Goal: Task Accomplishment & Management: Complete application form

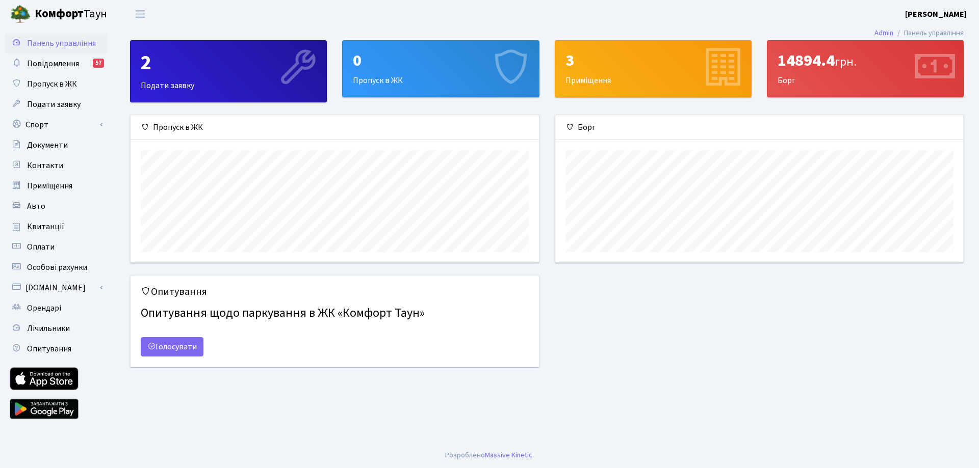
scroll to position [147, 408]
click at [48, 189] on span "Приміщення" at bounding box center [49, 185] width 45 height 11
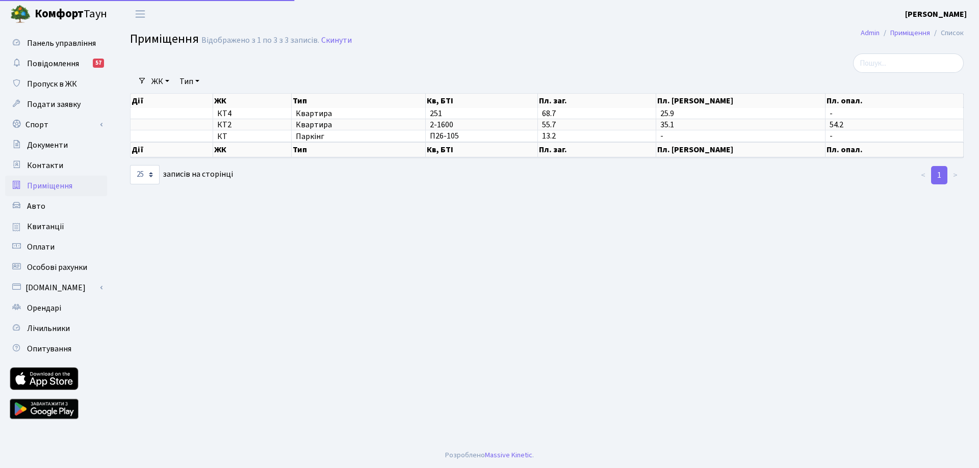
select select "25"
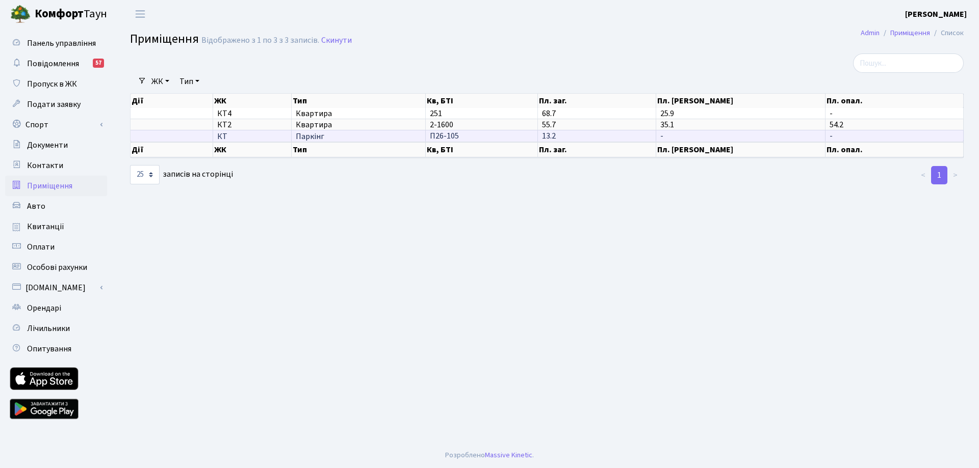
click at [434, 140] on span "П26-105" at bounding box center [444, 136] width 29 height 11
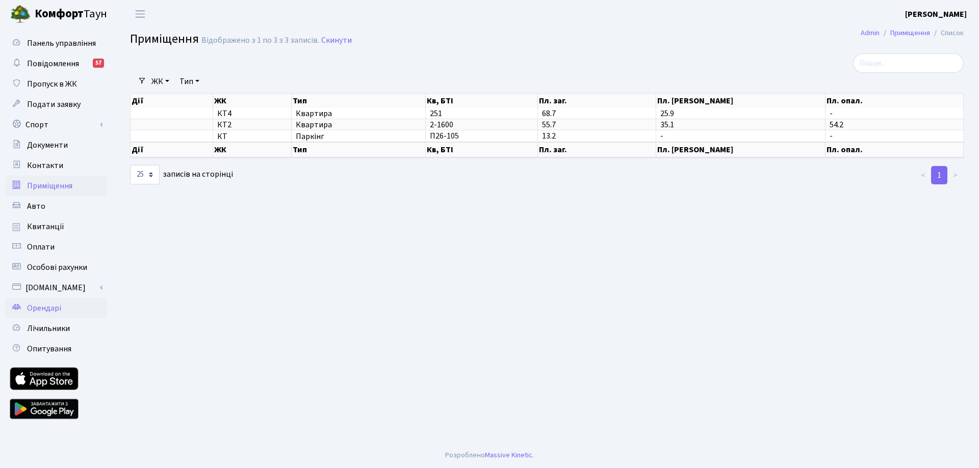
click at [36, 310] on span "Орендарі" at bounding box center [44, 308] width 34 height 11
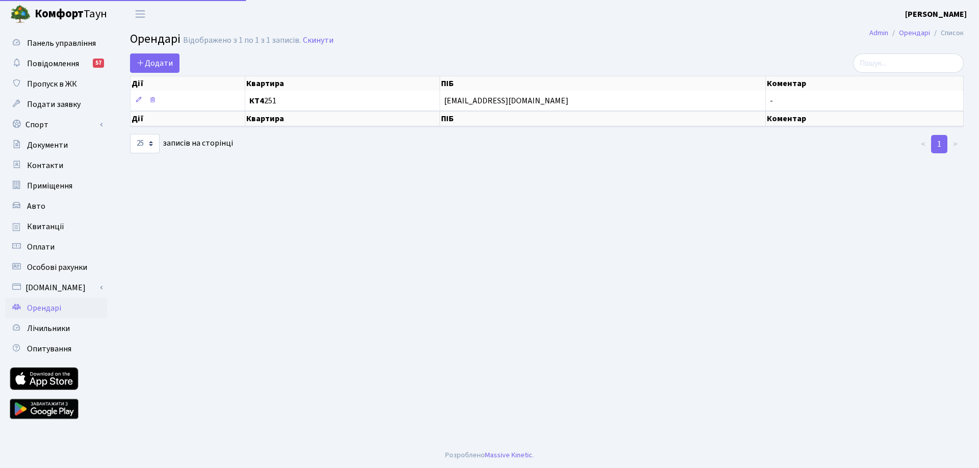
select select "25"
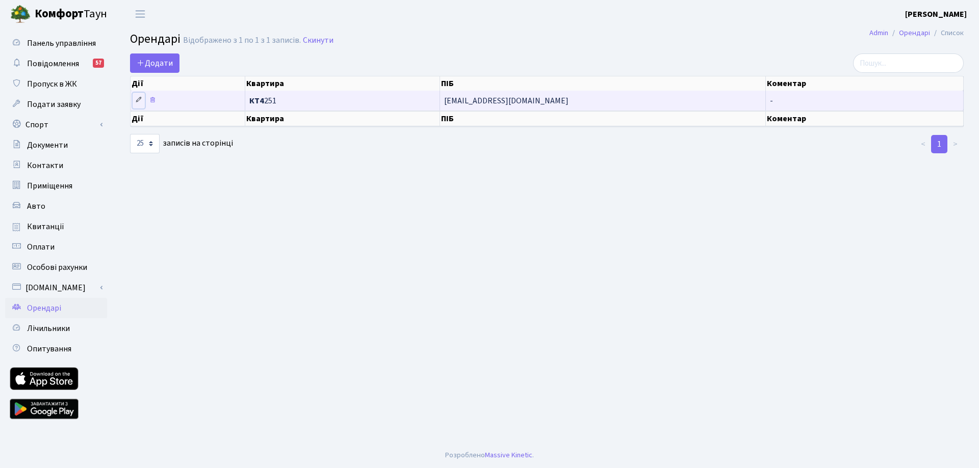
click at [136, 100] on icon at bounding box center [138, 99] width 7 height 7
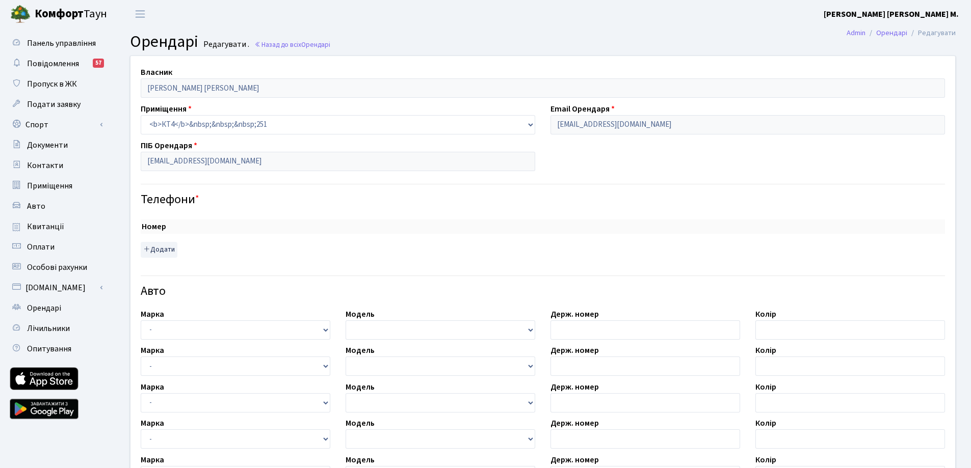
checkbox input "true"
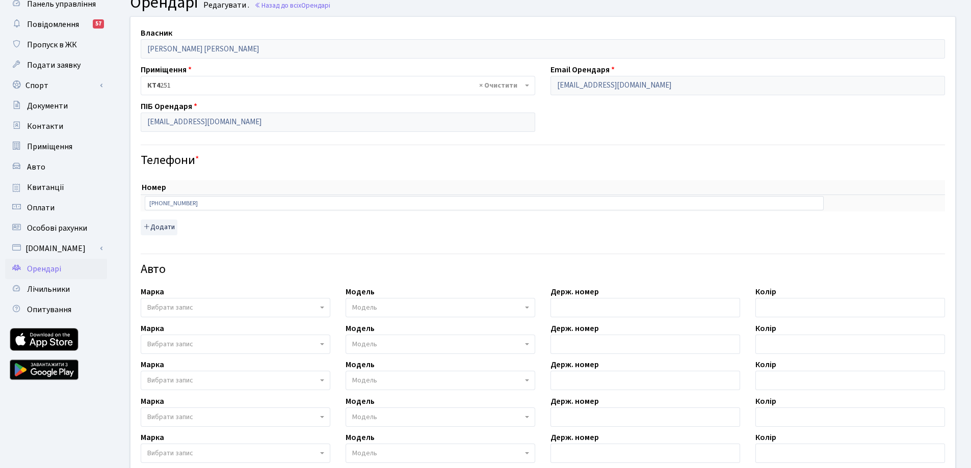
scroll to position [51, 0]
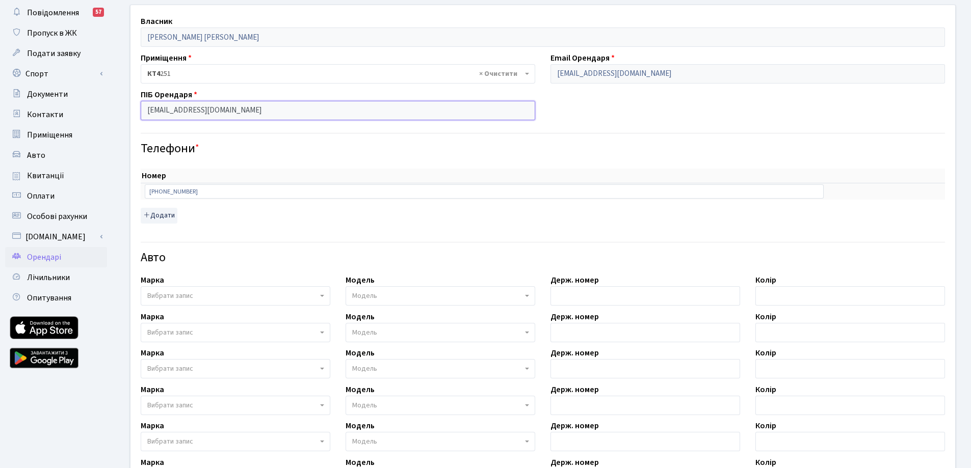
drag, startPoint x: 224, startPoint y: 113, endPoint x: 145, endPoint y: 113, distance: 79.0
click at [145, 113] on input "Motsodv@gmail.com" at bounding box center [338, 110] width 394 height 19
click at [231, 110] on input "[EMAIL_ADDRESS][DOMAIN_NAME]" at bounding box center [338, 110] width 394 height 19
click at [169, 218] on button "Додати" at bounding box center [159, 216] width 37 height 16
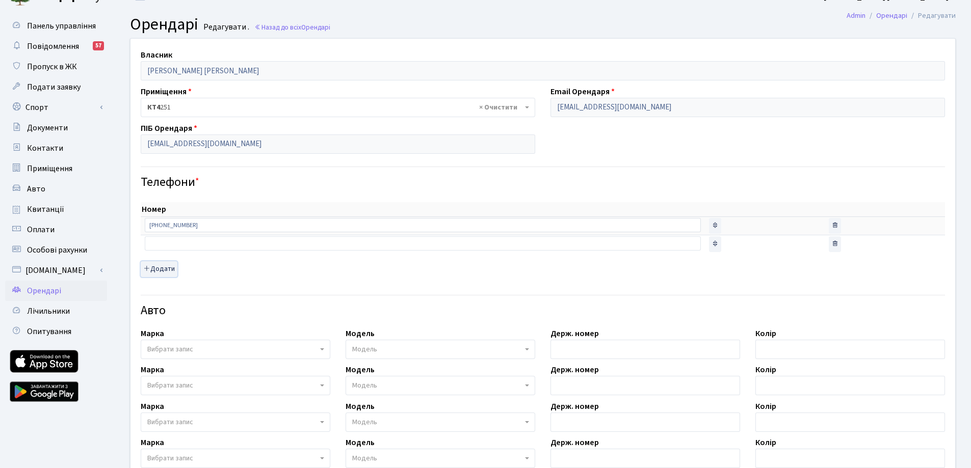
scroll to position [0, 0]
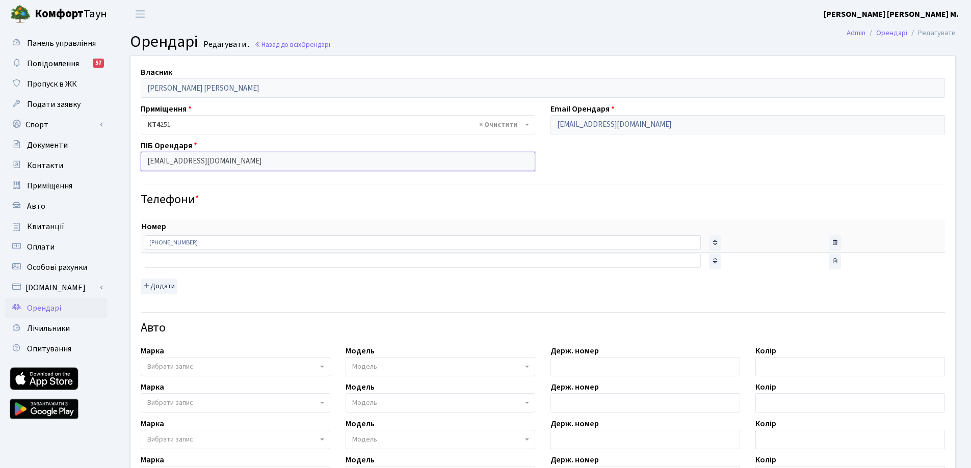
click at [226, 164] on input "Motsodv@gmail.com" at bounding box center [338, 161] width 394 height 19
drag, startPoint x: 226, startPoint y: 164, endPoint x: 110, endPoint y: 165, distance: 116.2
click at [110, 165] on div "Панель управління Повідомлення 57 Пропуск в ЖК Подати заявку Спорт Бронювання С…" at bounding box center [485, 372] width 971 height 689
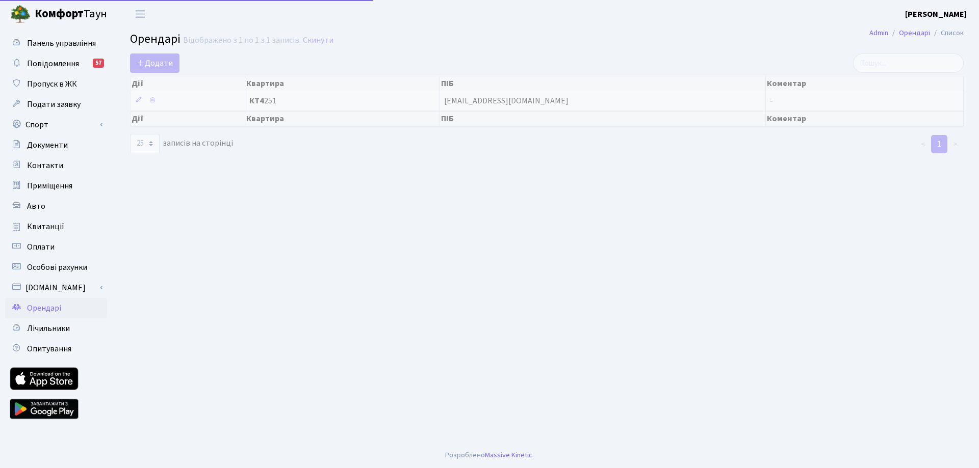
select select "25"
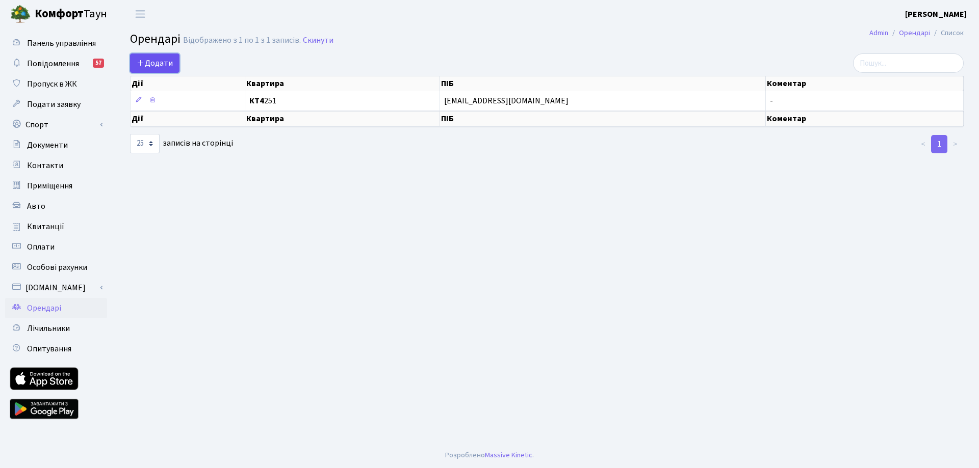
click at [167, 65] on span "Додати" at bounding box center [155, 63] width 36 height 11
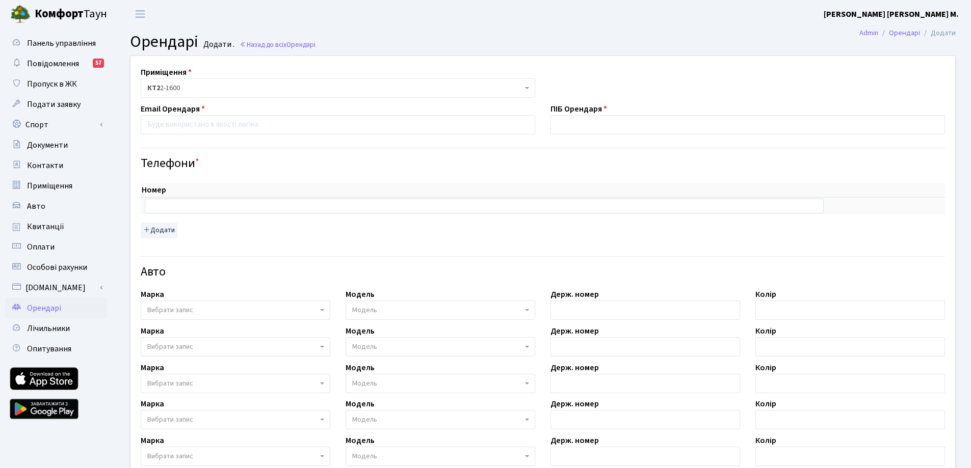
click at [426, 64] on div "Приміщення <b>КТ2</b>&nbsp;&nbsp;&nbsp;2-1600 <b>КТ</b>&nbsp;&nbsp;&nbsp;&nbsp;…" at bounding box center [543, 340] width 840 height 568
click at [386, 82] on span "КТ2 2-1600" at bounding box center [338, 87] width 394 height 19
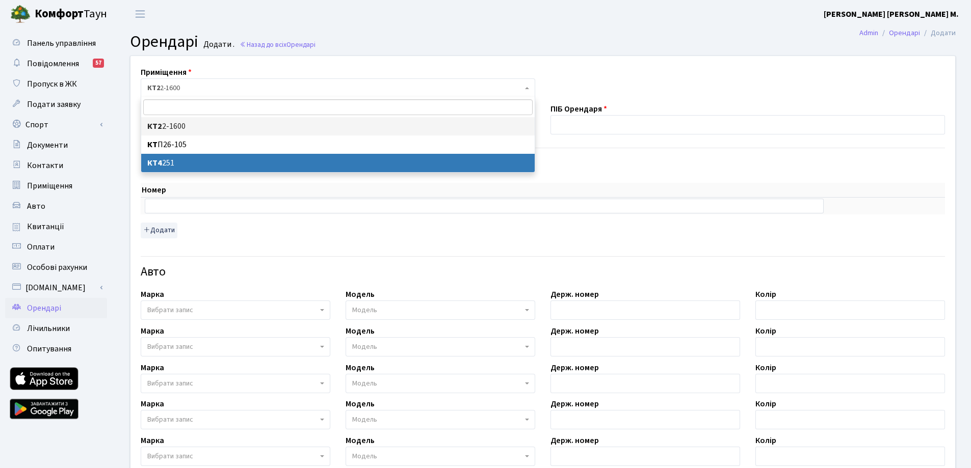
select select "16968"
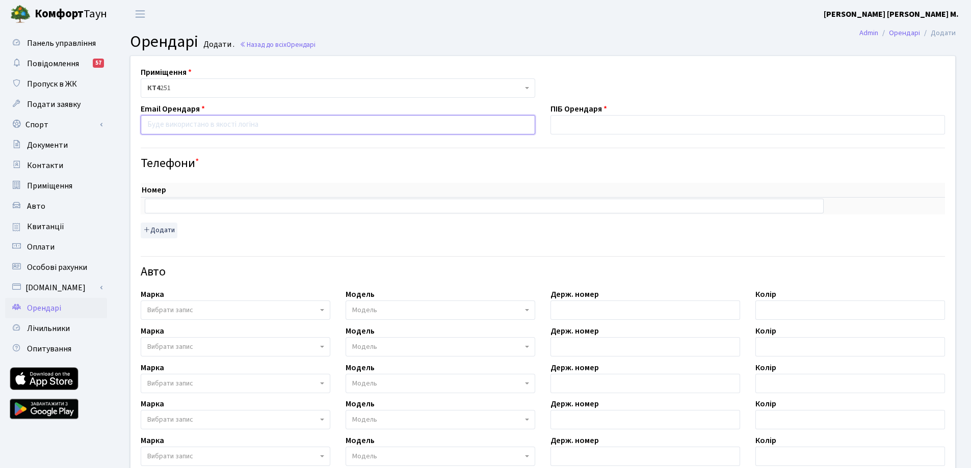
click at [192, 126] on input "email" at bounding box center [338, 124] width 394 height 19
click at [183, 130] on input "email" at bounding box center [338, 124] width 394 height 19
paste input "titachi0990@gmail.com"
type input "titachi0990@gmail.com"
click at [246, 175] on div "Номер sort item delete item sort item delete item Додати" at bounding box center [543, 207] width 820 height 72
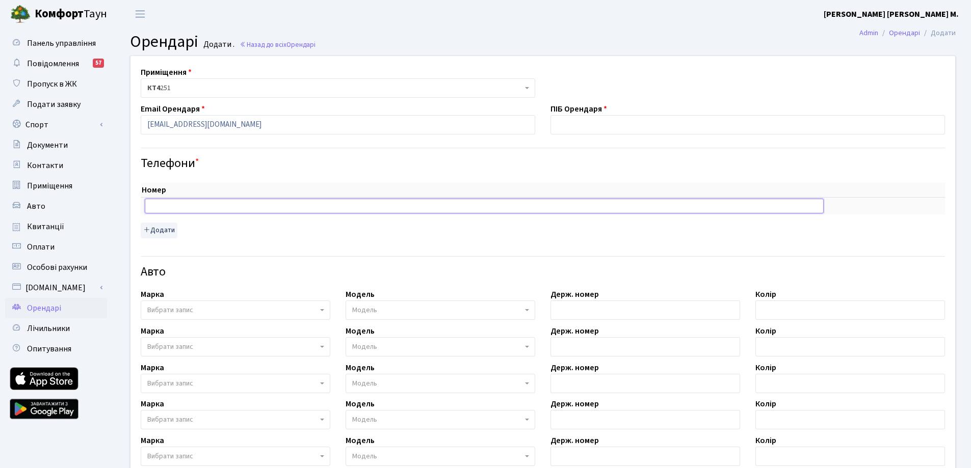
click at [226, 203] on input "text" at bounding box center [484, 206] width 679 height 14
paste input "0992876464"
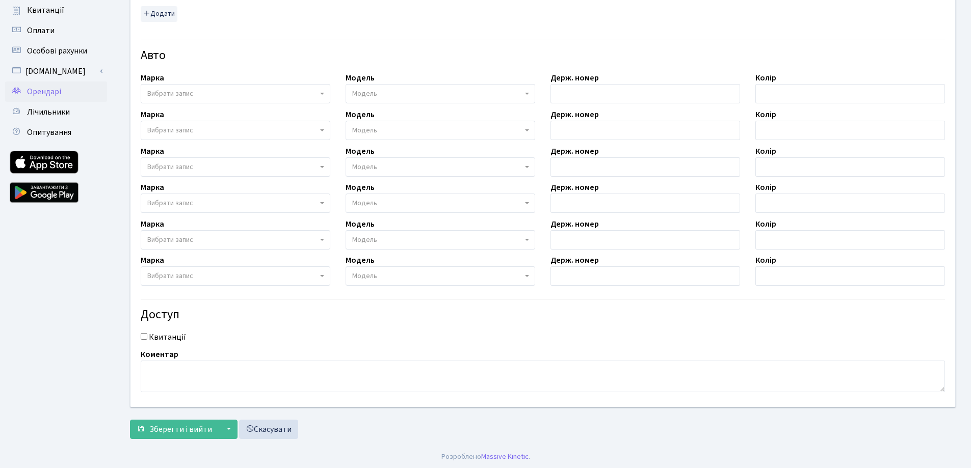
scroll to position [218, 0]
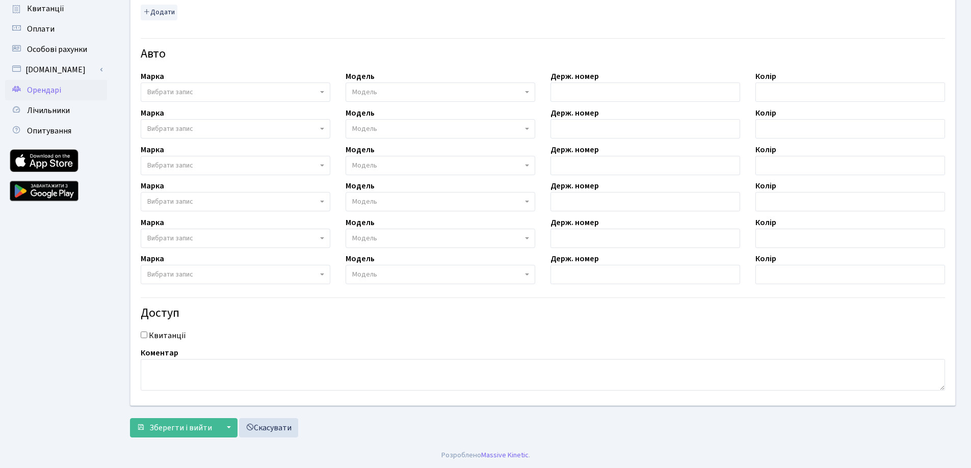
type input "0992876464"
click at [145, 338] on input "Квитанції" at bounding box center [144, 335] width 7 height 7
checkbox input "true"
click at [180, 431] on span "Зберегти і вийти" at bounding box center [180, 427] width 63 height 11
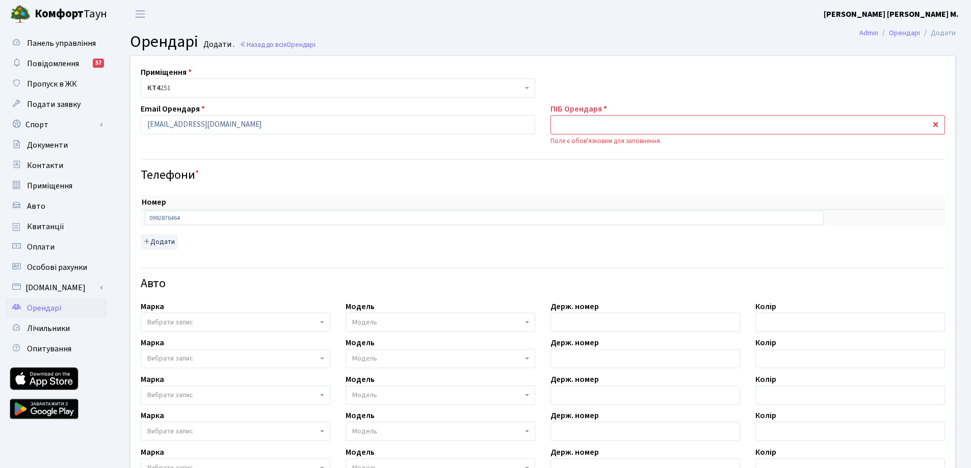
click at [567, 127] on input "text" at bounding box center [747, 124] width 394 height 19
paste input "Юфимович Тимофей Владимирович"
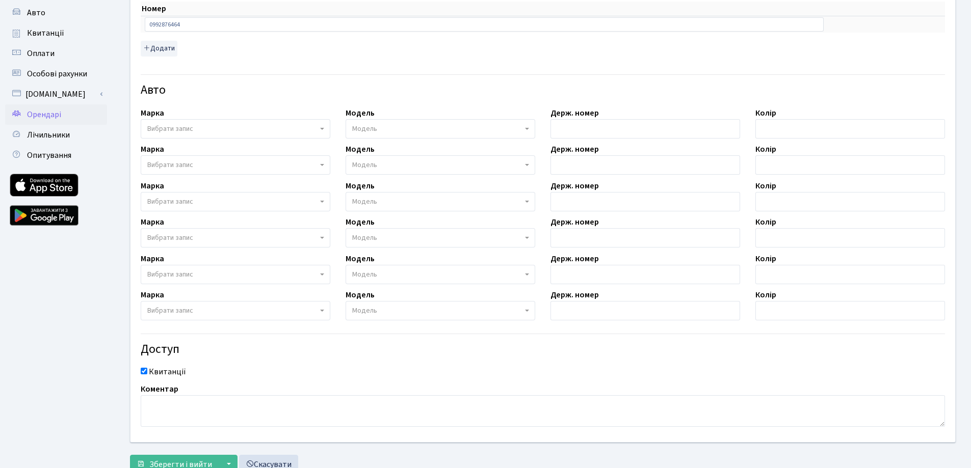
scroll to position [230, 0]
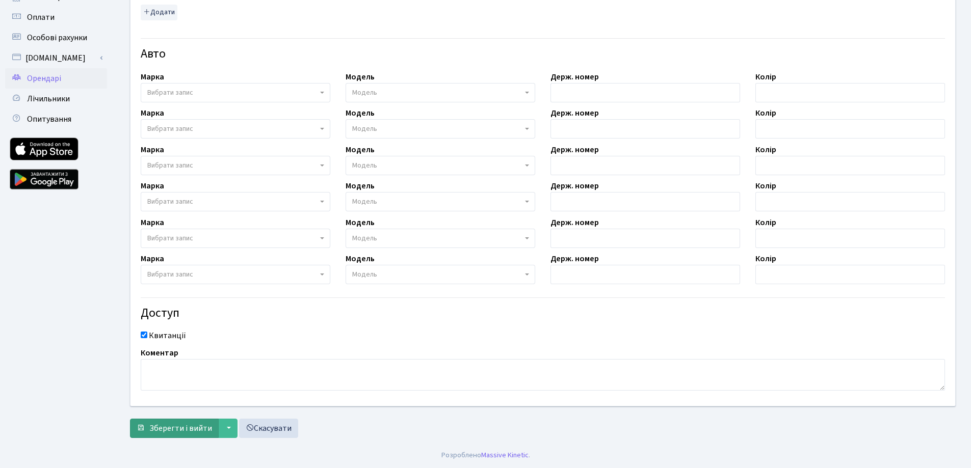
type input "[PERSON_NAME]"
click at [206, 428] on span "Зберегти і вийти" at bounding box center [180, 428] width 63 height 11
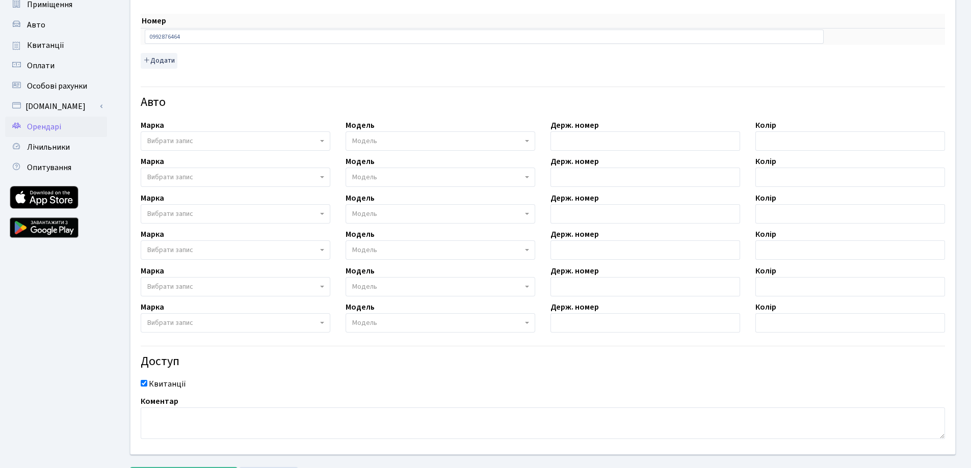
scroll to position [204, 0]
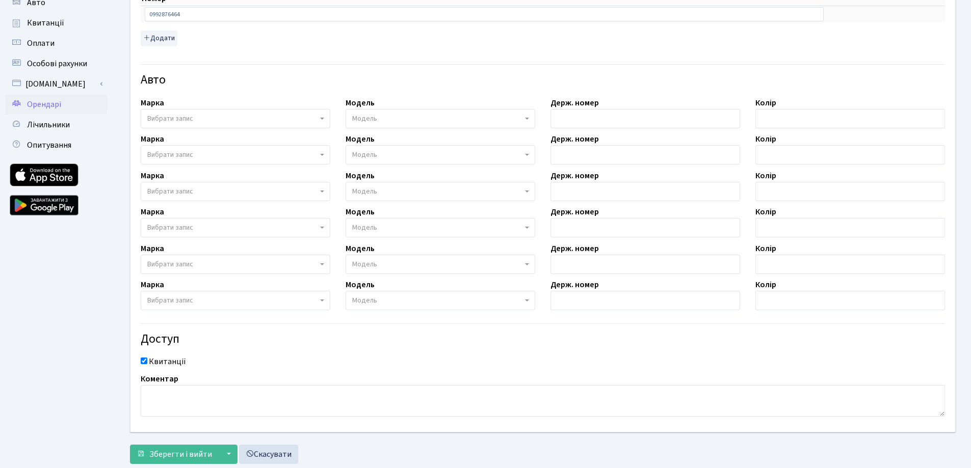
click at [144, 361] on input "Квитанції" at bounding box center [144, 361] width 7 height 7
checkbox input "false"
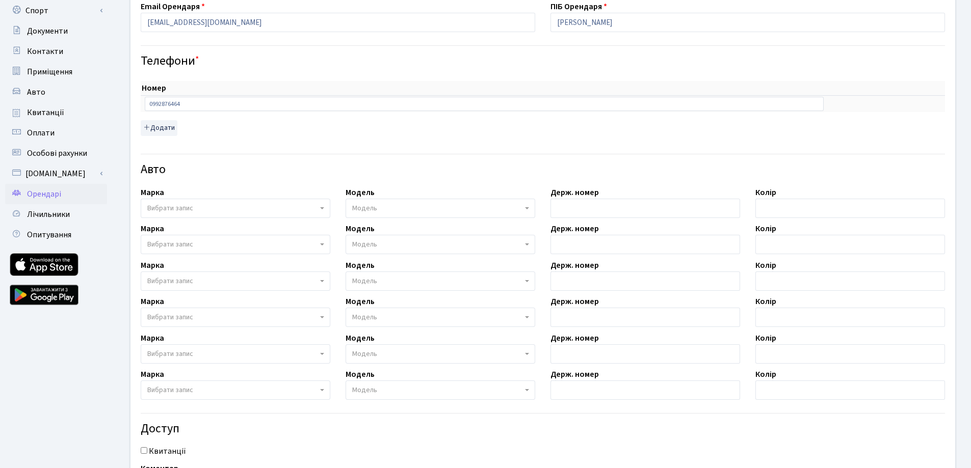
scroll to position [0, 0]
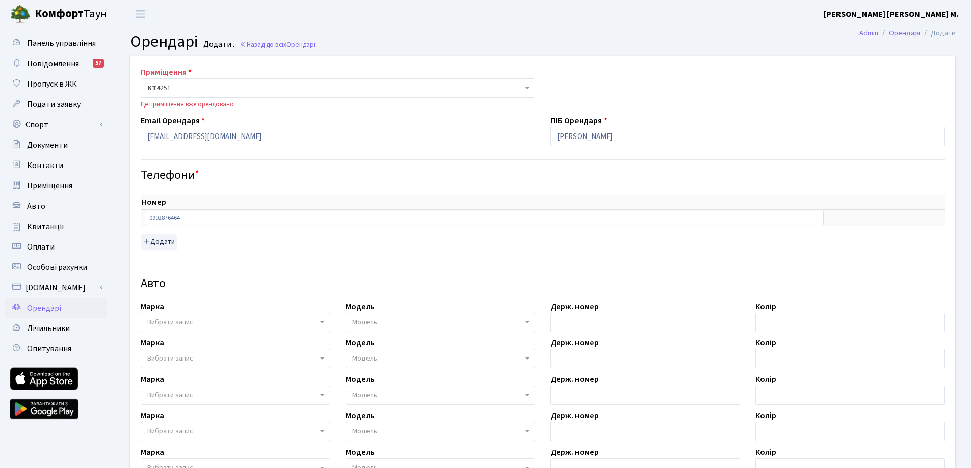
click at [522, 89] on span "КТ4 251" at bounding box center [338, 87] width 394 height 19
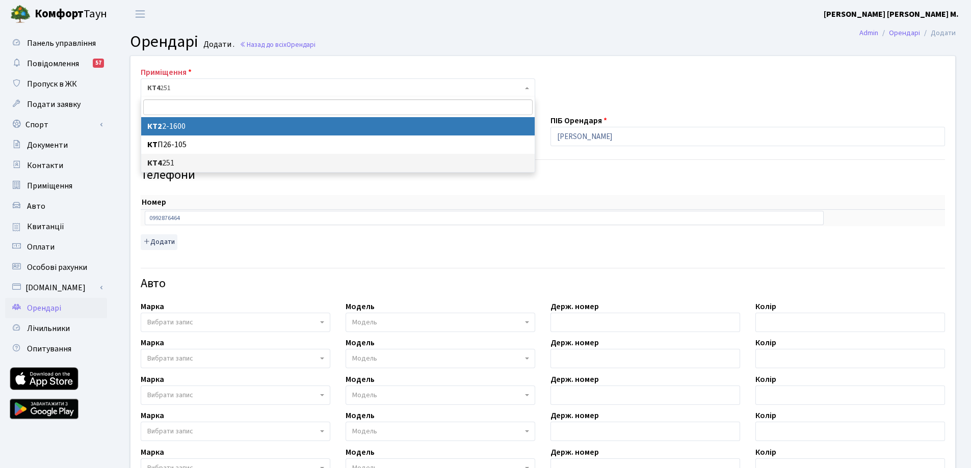
select select "13215"
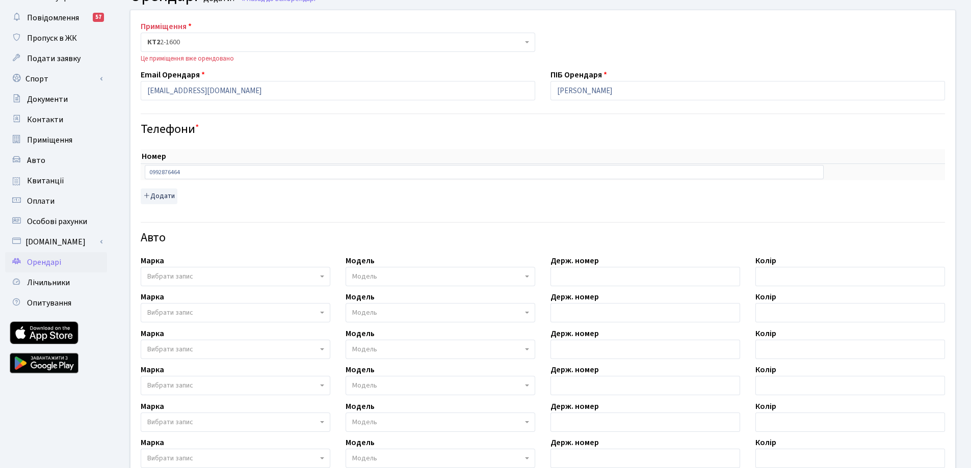
scroll to position [230, 0]
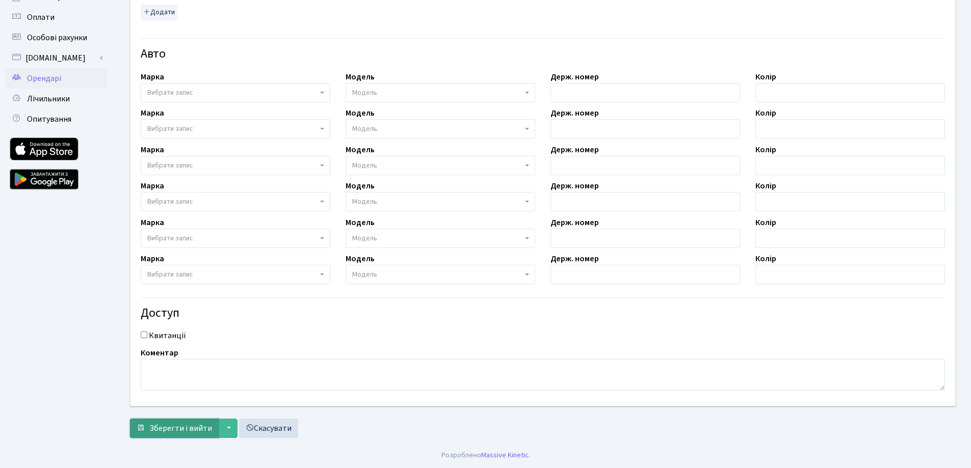
click at [195, 432] on span "Зберегти і вийти" at bounding box center [180, 428] width 63 height 11
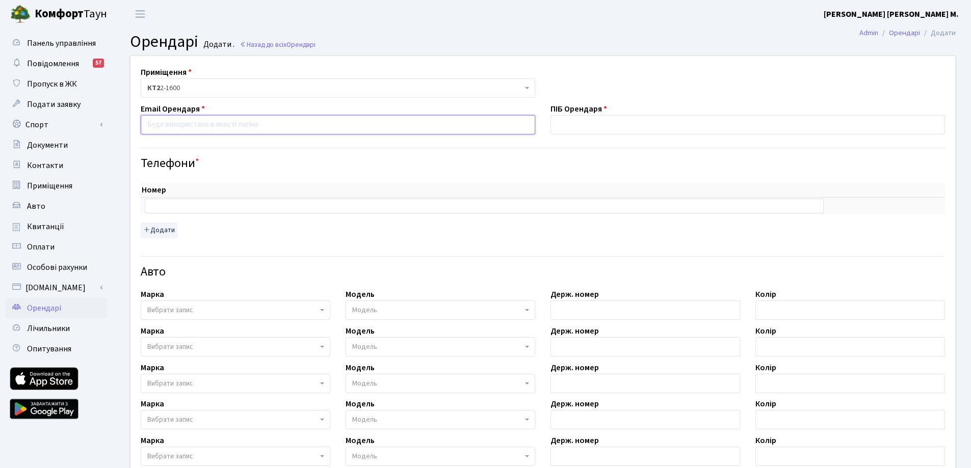
click at [377, 118] on input "email" at bounding box center [338, 124] width 394 height 19
click at [140, 17] on span "Переключити навігацію" at bounding box center [140, 14] width 15 height 12
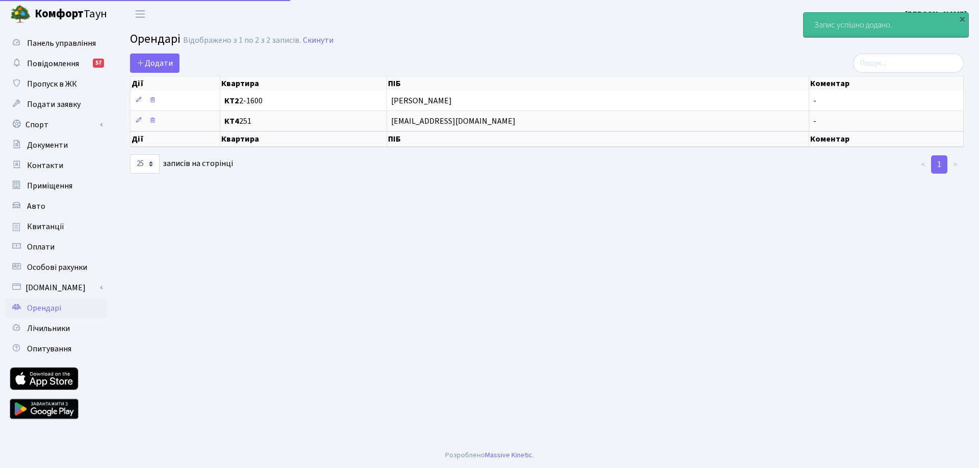
select select "25"
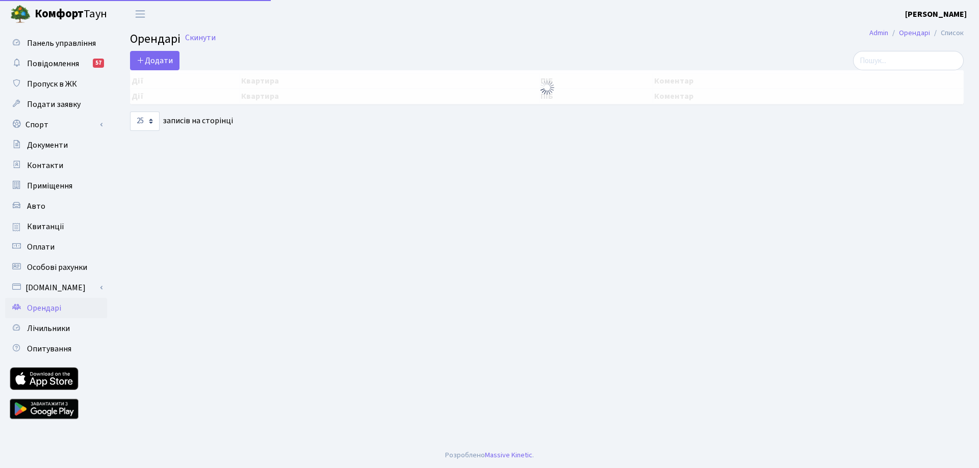
select select "25"
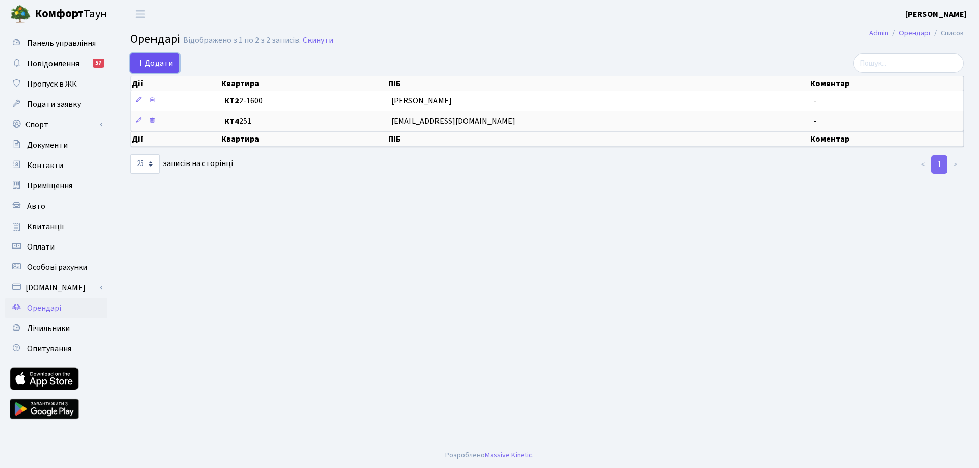
click at [153, 62] on span "Додати" at bounding box center [155, 63] width 36 height 11
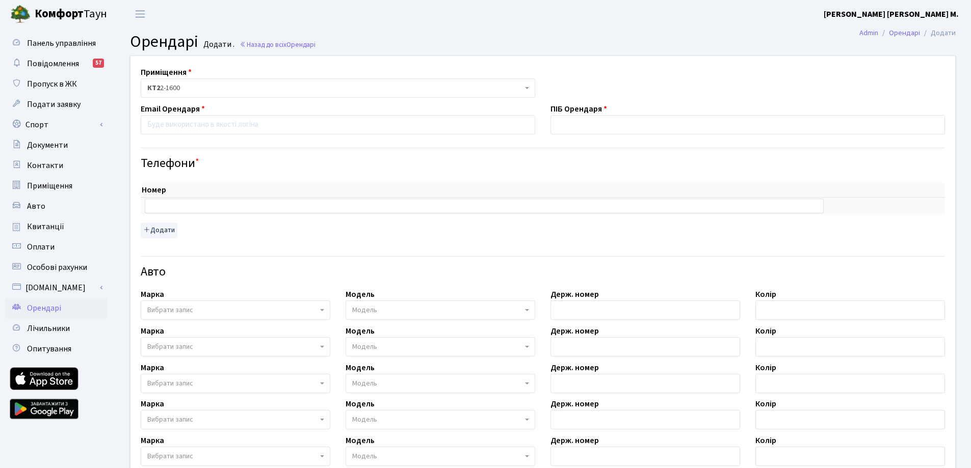
click at [417, 89] on span "КТ2 2-1600" at bounding box center [334, 88] width 375 height 10
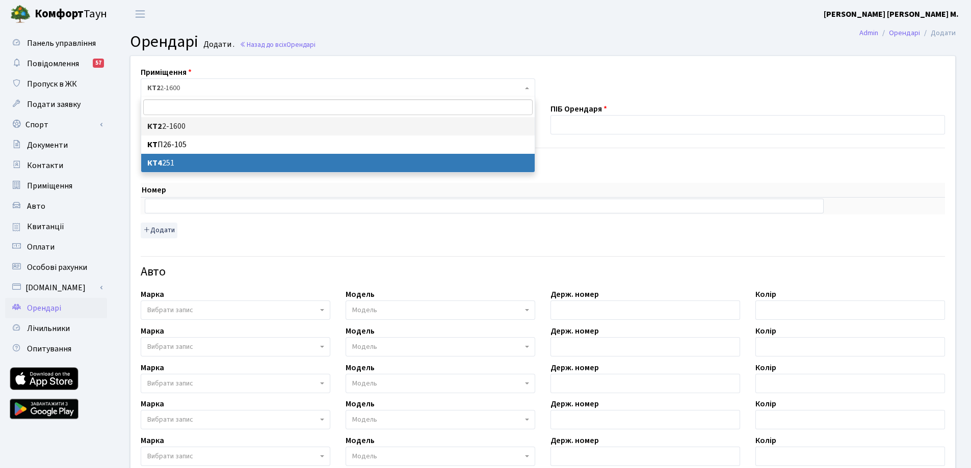
select select "16968"
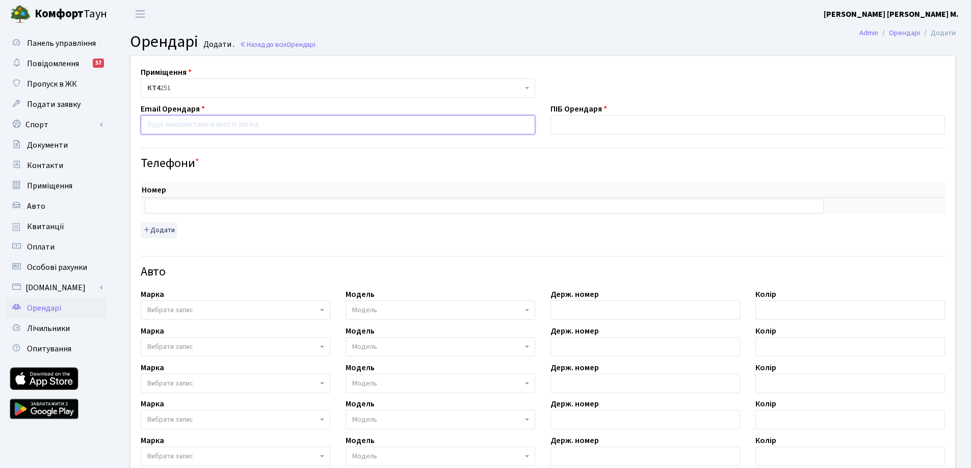
click at [204, 127] on input "email" at bounding box center [338, 124] width 394 height 19
paste input "[EMAIL_ADDRESS][DOMAIN_NAME]"
type input "[EMAIL_ADDRESS][DOMAIN_NAME]"
click at [572, 129] on input "text" at bounding box center [747, 124] width 394 height 19
click at [569, 123] on input "text" at bounding box center [747, 124] width 394 height 19
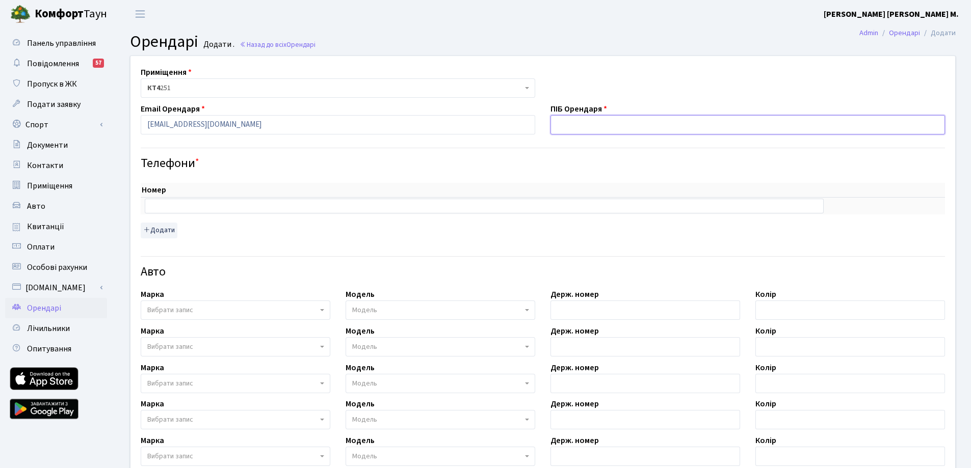
type input "[PERSON_NAME]"
click at [311, 207] on input "text" at bounding box center [484, 206] width 679 height 14
paste input "0992876464"
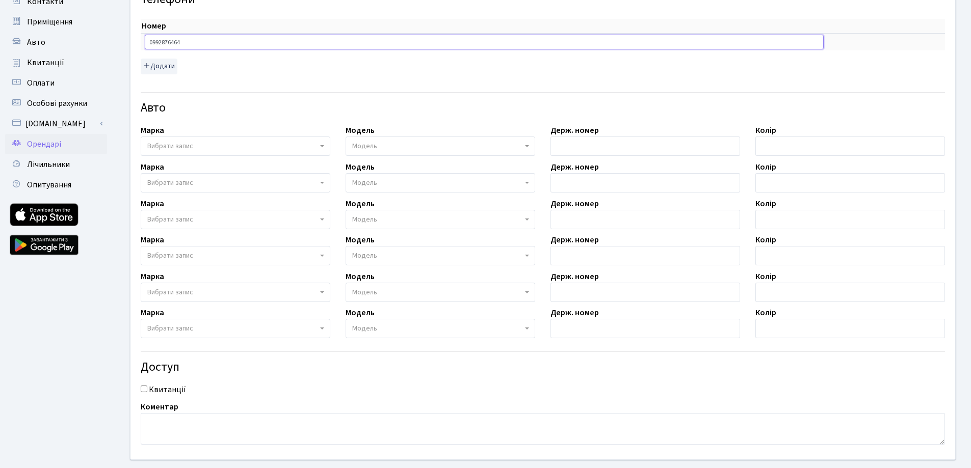
scroll to position [218, 0]
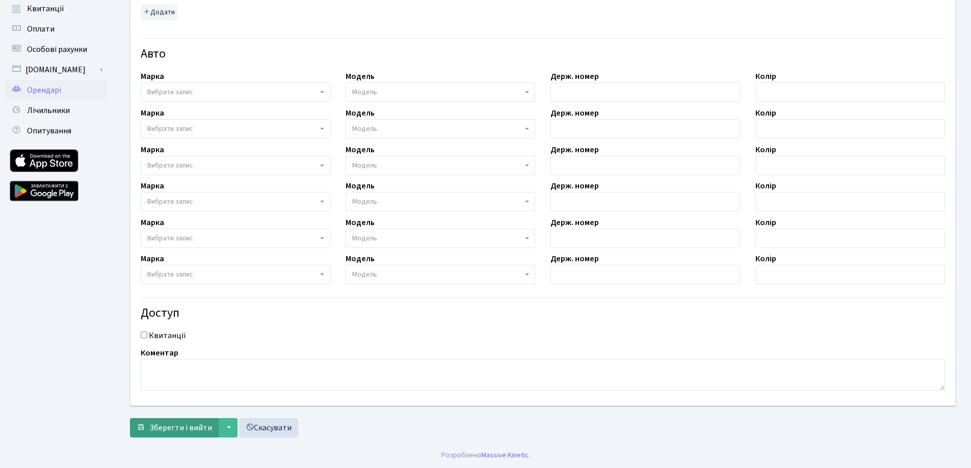
type input "0992876464"
click at [201, 431] on span "Зберегти і вийти" at bounding box center [180, 427] width 63 height 11
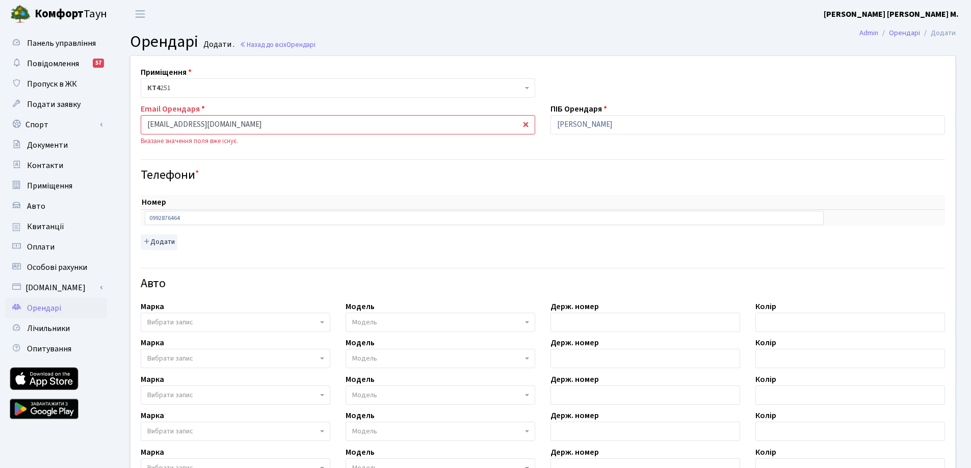
click at [147, 123] on input "[EMAIL_ADDRESS][DOMAIN_NAME]" at bounding box center [338, 124] width 394 height 19
